Goal: Information Seeking & Learning: Learn about a topic

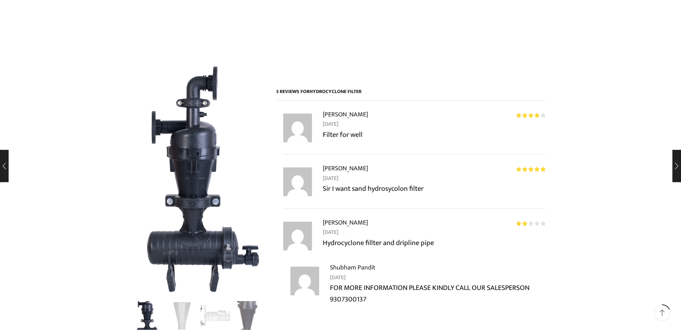
scroll to position [574, 0]
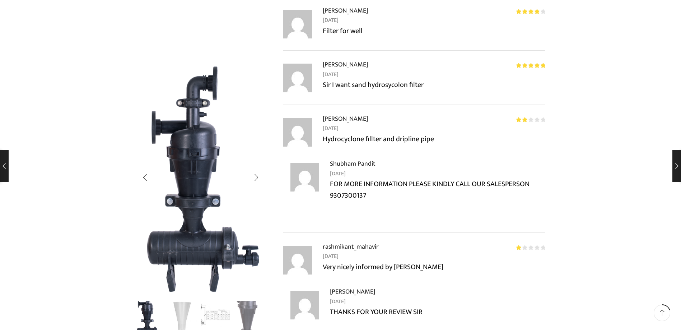
click at [218, 316] on img "3 / 4" at bounding box center [216, 315] width 30 height 30
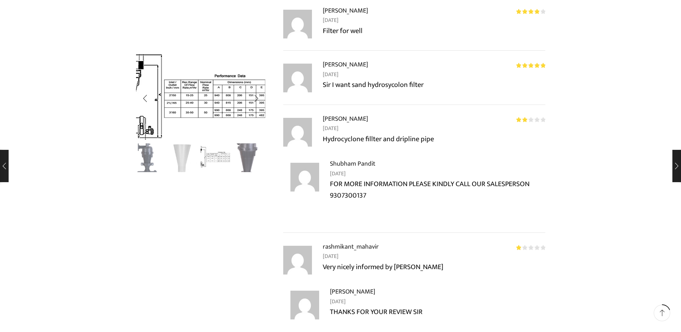
click at [194, 96] on img "3 / 4" at bounding box center [203, 96] width 192 height 127
click at [191, 97] on img "3 / 4" at bounding box center [205, 96] width 192 height 127
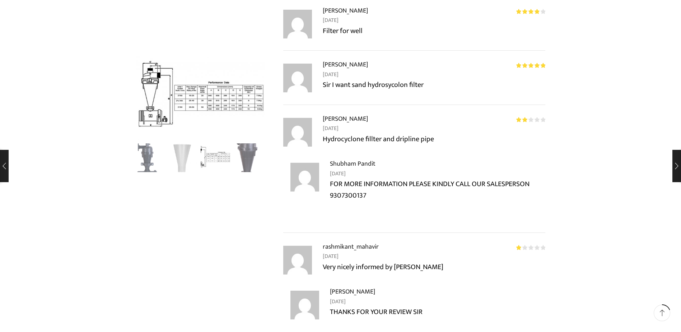
drag, startPoint x: 151, startPoint y: 100, endPoint x: 573, endPoint y: 130, distance: 423.0
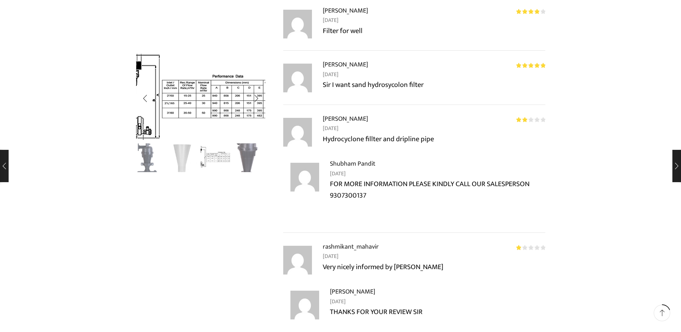
click at [199, 95] on img "3 / 4" at bounding box center [201, 97] width 192 height 127
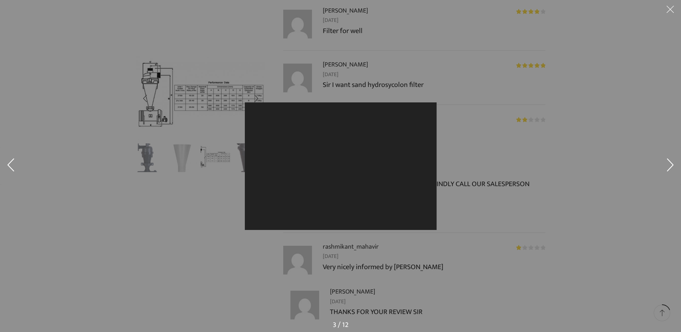
click at [199, 95] on div at bounding box center [340, 166] width 681 height 332
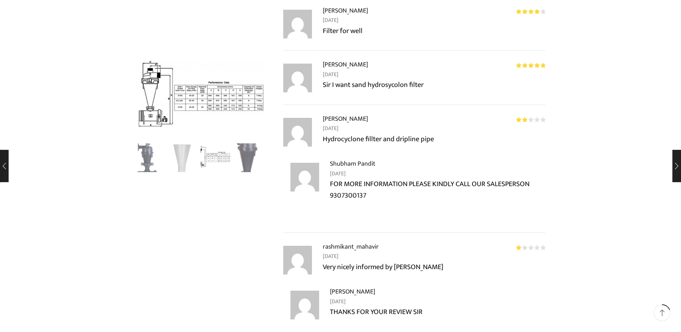
click at [166, 99] on img "3 / 4" at bounding box center [201, 97] width 192 height 127
click at [0, 0] on div at bounding box center [0, 0] width 0 height 0
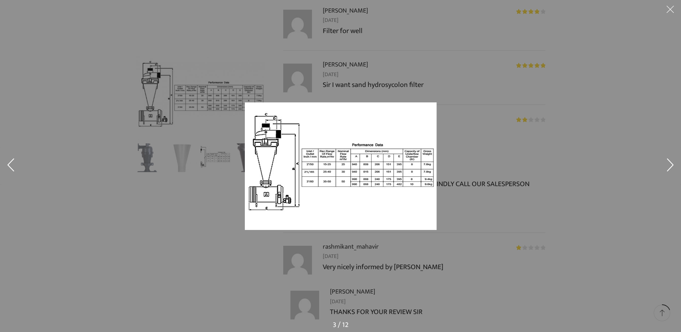
click at [251, 115] on img at bounding box center [341, 165] width 192 height 127
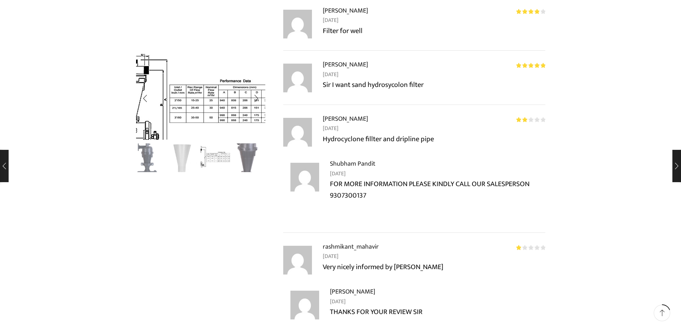
click at [183, 86] on img "3 / 4" at bounding box center [209, 101] width 192 height 127
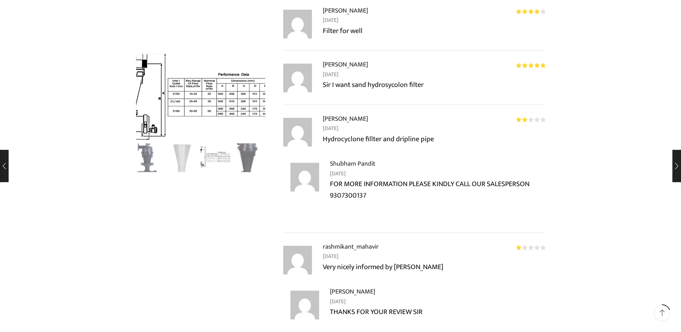
drag, startPoint x: 188, startPoint y: 99, endPoint x: 578, endPoint y: 142, distance: 392.4
